Goal: Navigation & Orientation: Find specific page/section

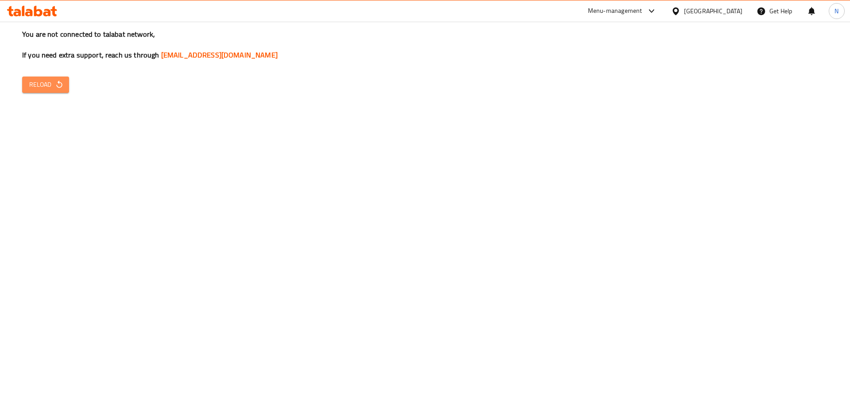
click at [43, 79] on button "Reload" at bounding box center [45, 85] width 47 height 16
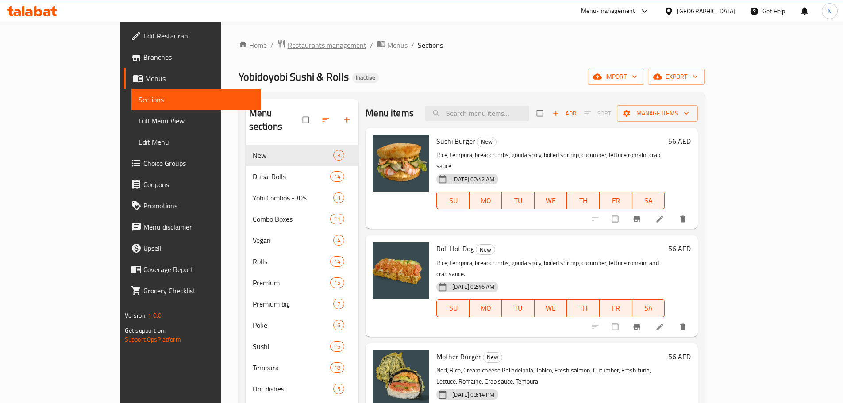
click at [288, 46] on span "Restaurants management" at bounding box center [327, 45] width 79 height 11
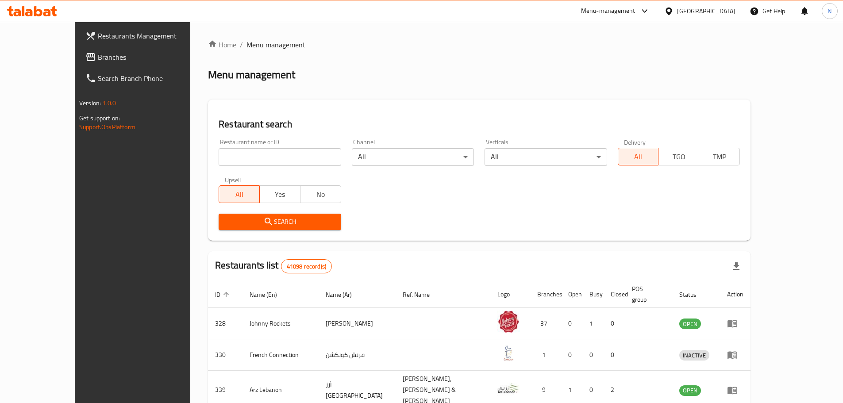
click at [606, 13] on div "Menu-management" at bounding box center [608, 11] width 54 height 11
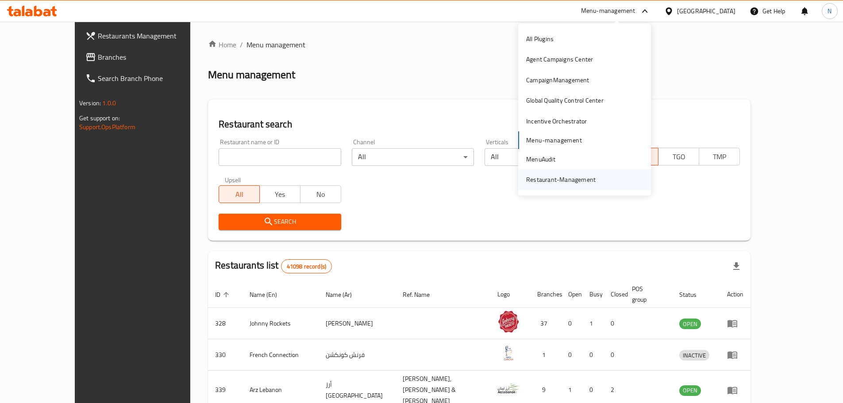
click at [535, 184] on div "Restaurant-Management" at bounding box center [561, 180] width 70 height 10
